Goal: Navigation & Orientation: Find specific page/section

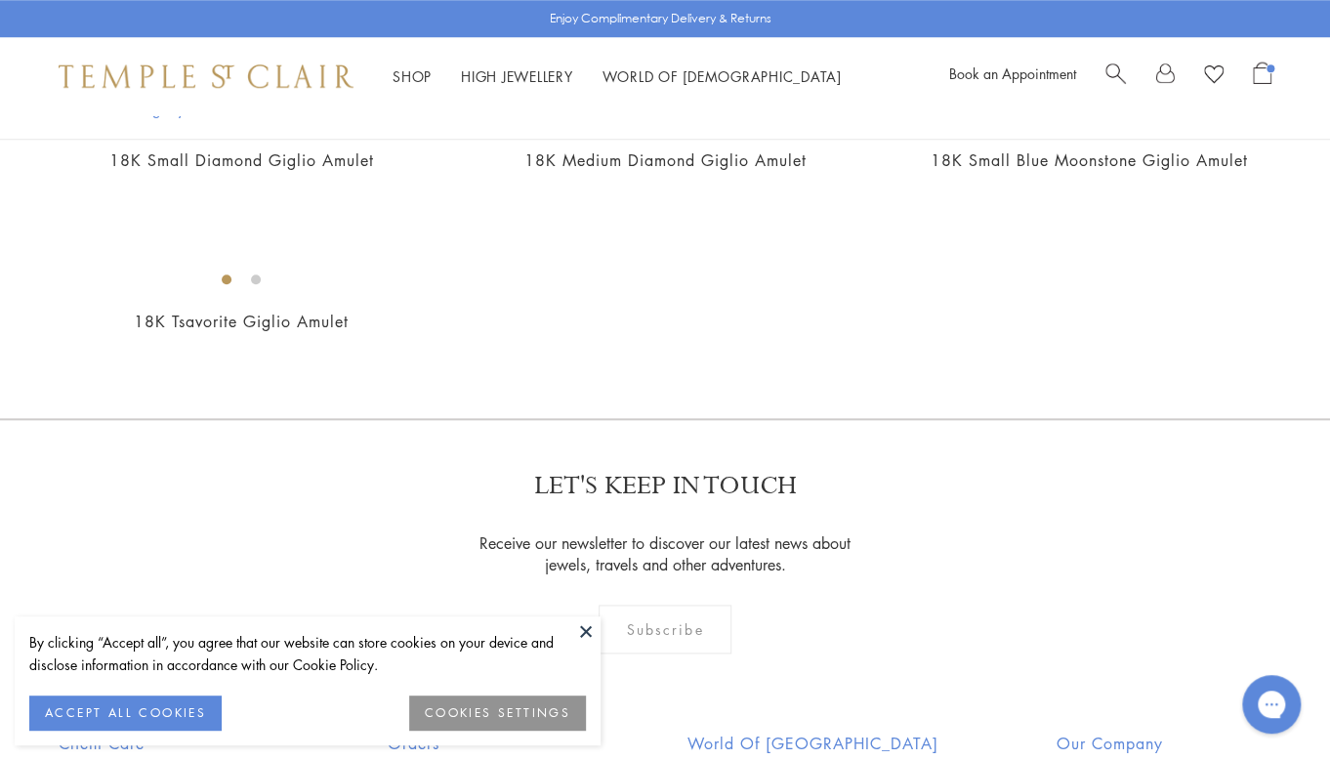
click at [1118, 70] on span "Search" at bounding box center [1116, 72] width 21 height 21
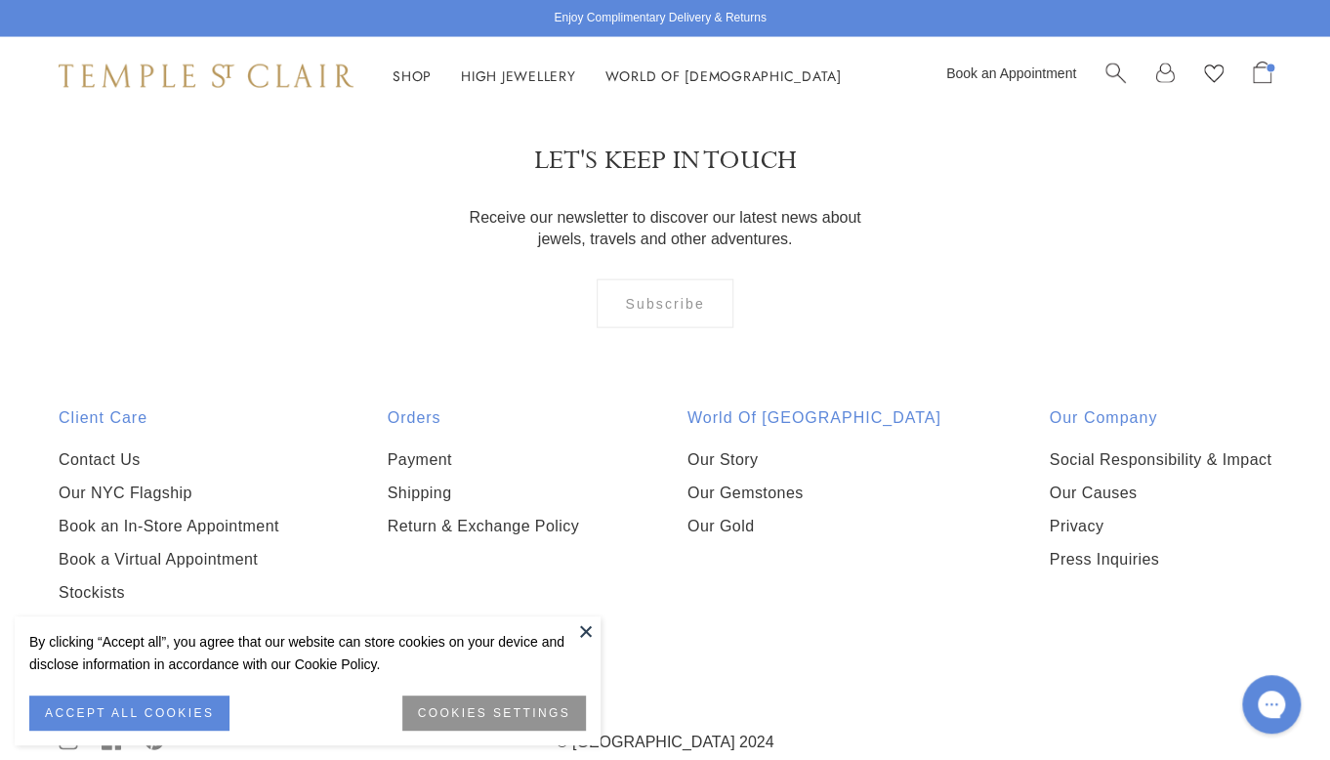
scroll to position [5129, 0]
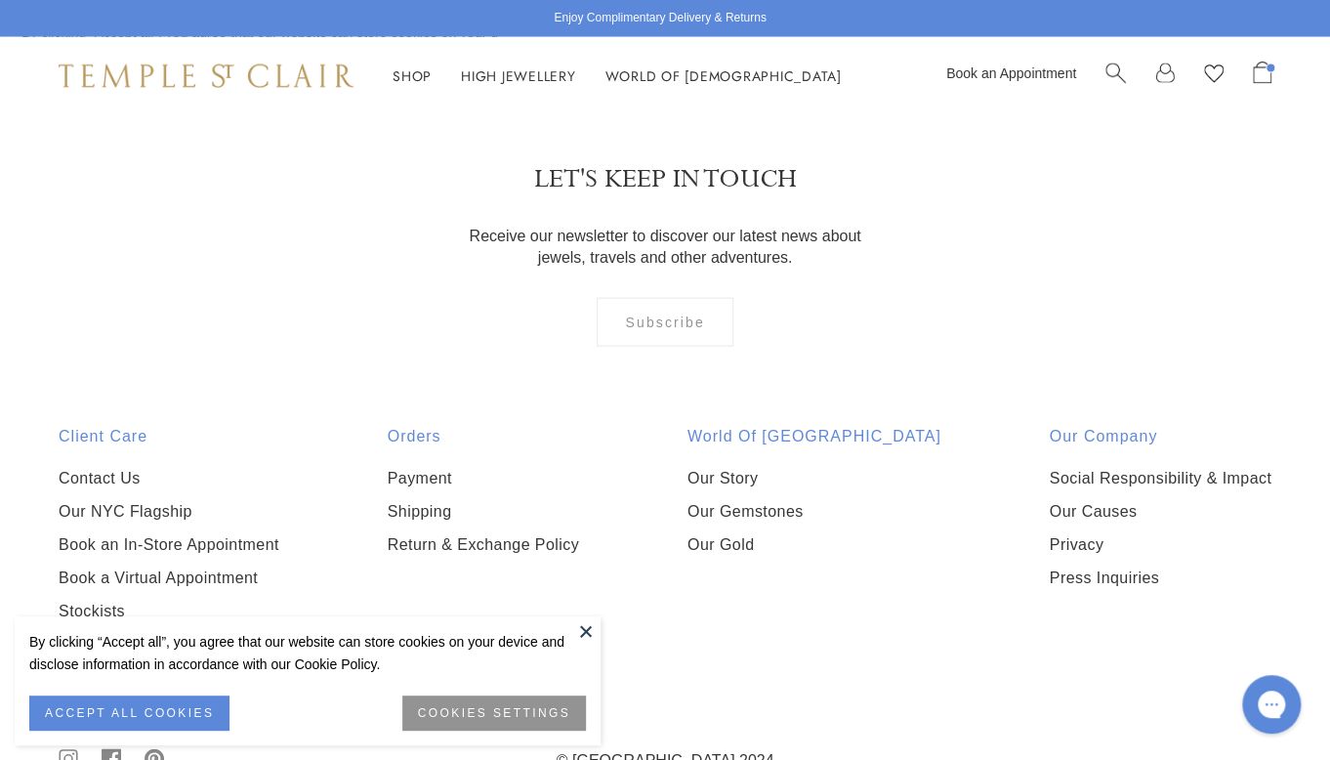
scroll to position [5104, 0]
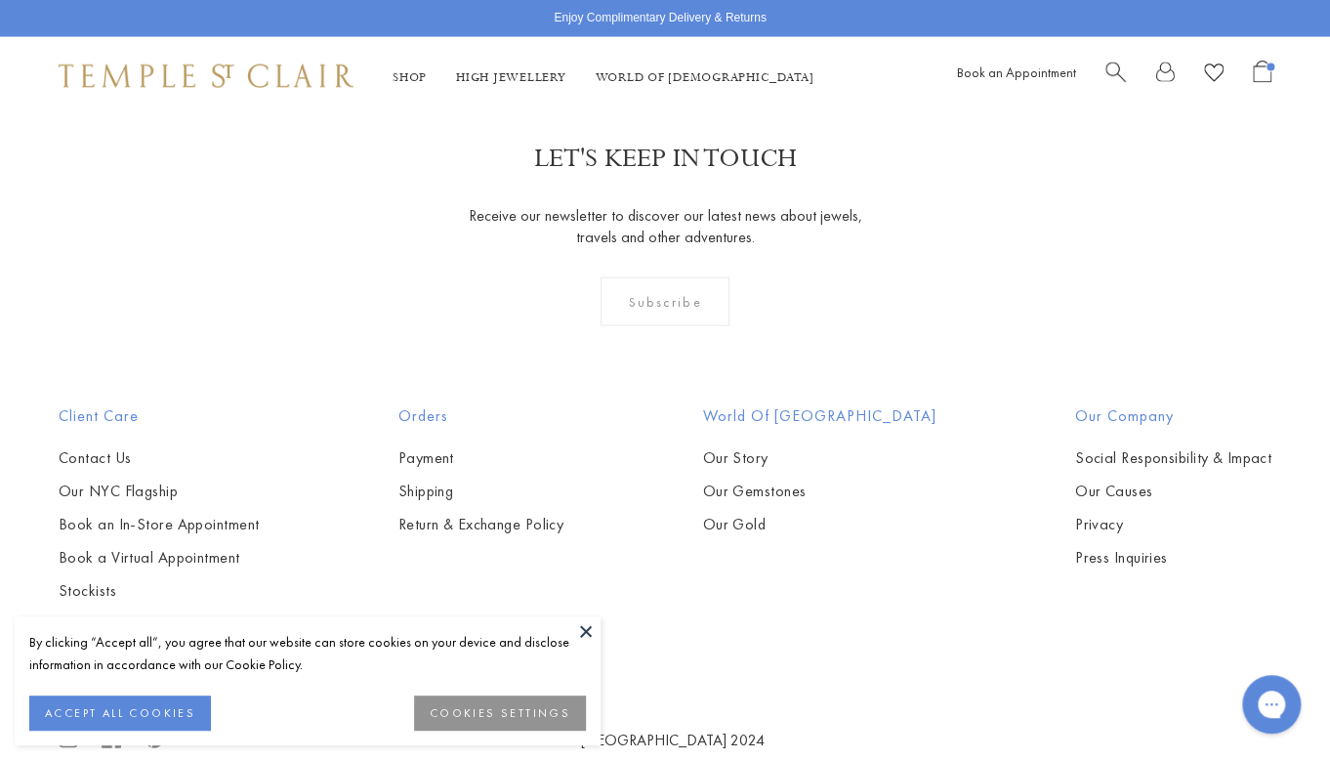
scroll to position [5130, 0]
